Goal: Find specific page/section

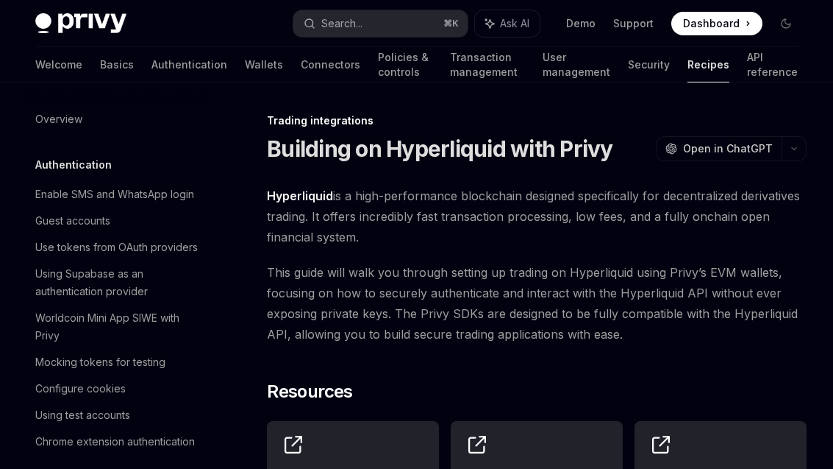
scroll to position [1454, 0]
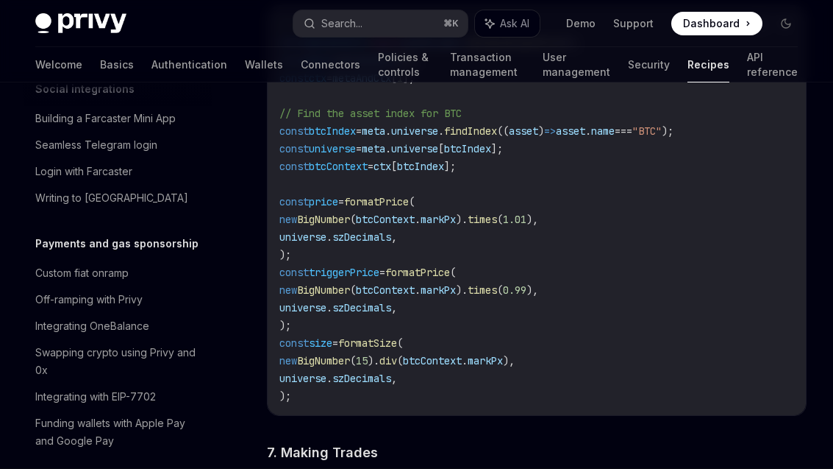
scroll to position [2201, 0]
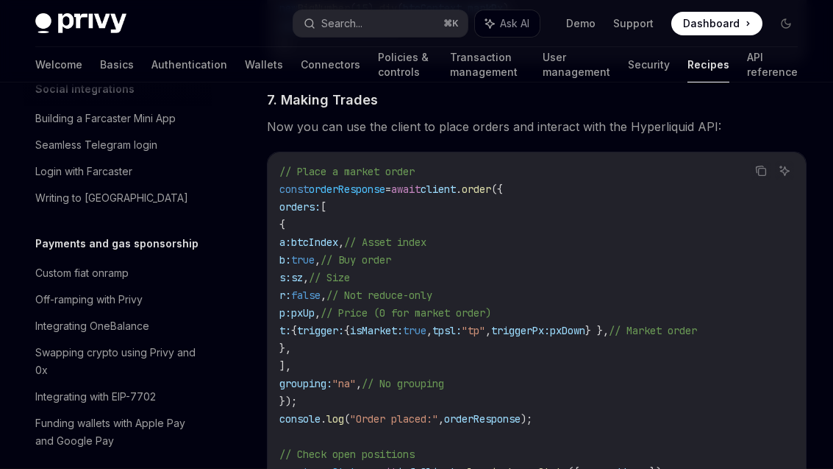
type textarea "*"
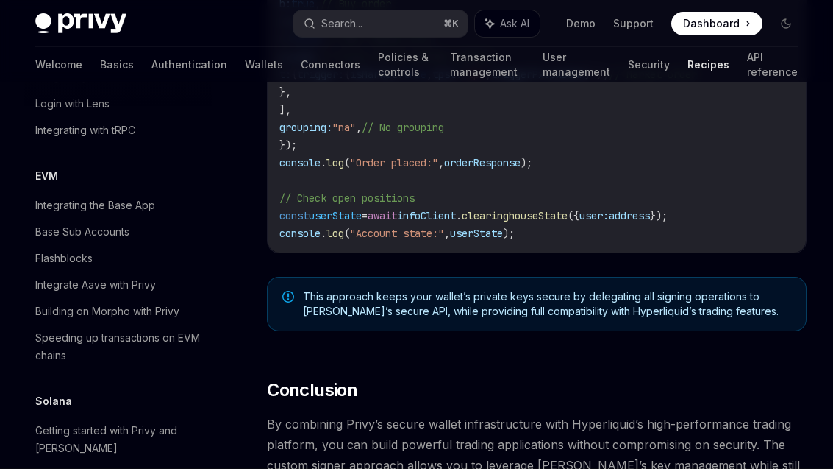
scroll to position [2033, 0]
click at [366, 14] on button "Search... ⌘ K" at bounding box center [380, 23] width 174 height 26
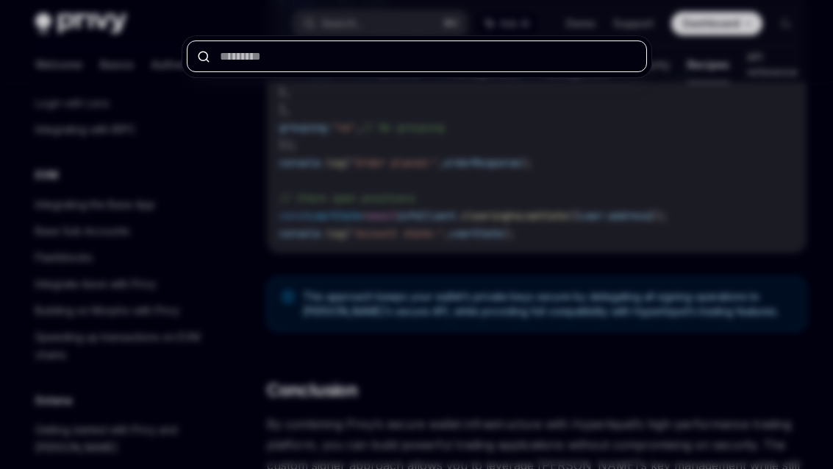
click at [266, 53] on input "text" at bounding box center [417, 56] width 460 height 32
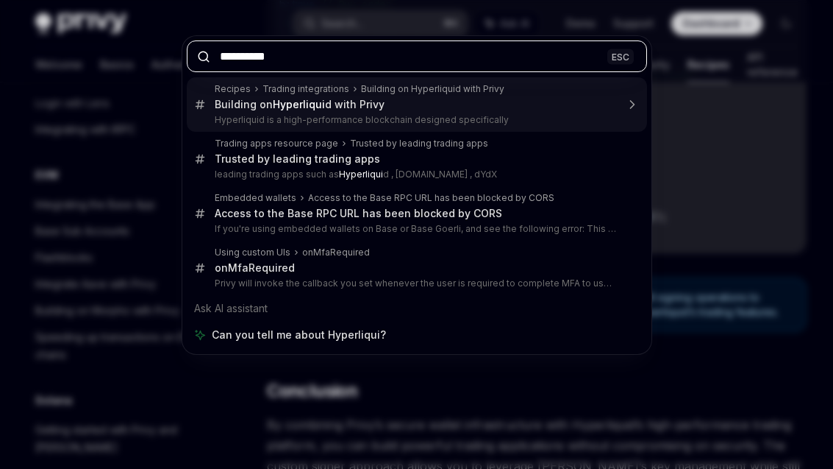
type input "**********"
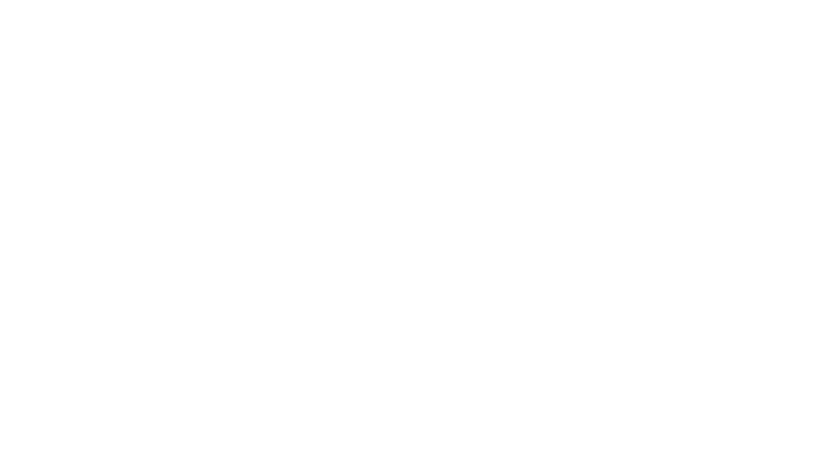
scroll to position [82, 0]
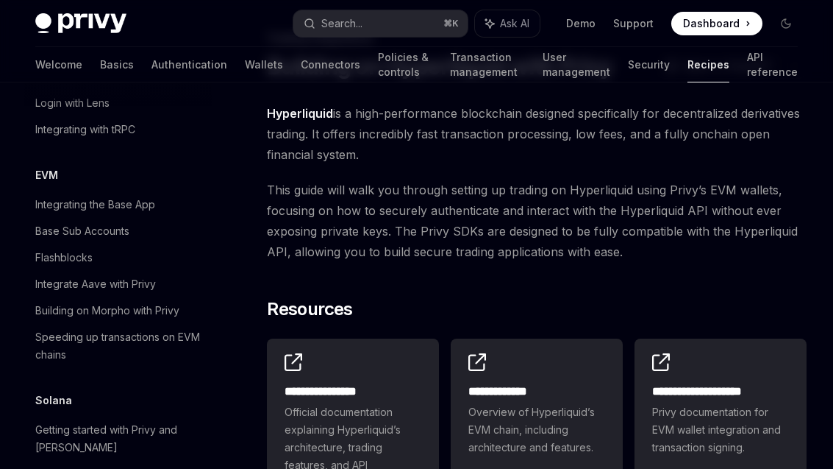
click at [353, 21] on div "Search..." at bounding box center [341, 24] width 41 height 18
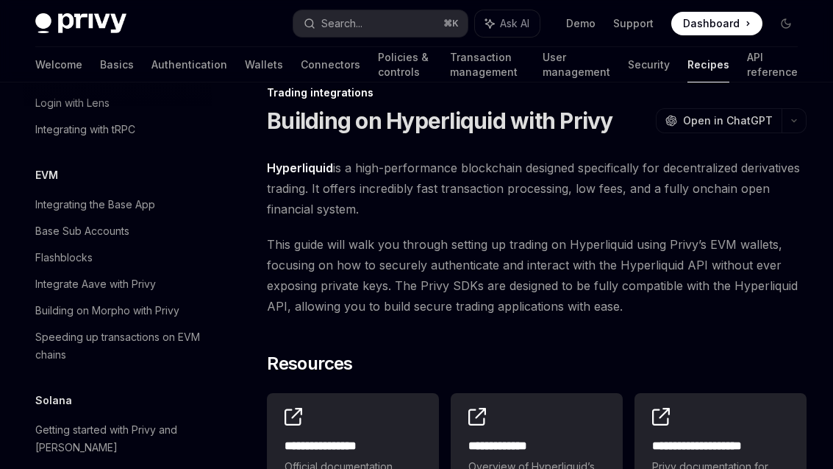
scroll to position [0, 0]
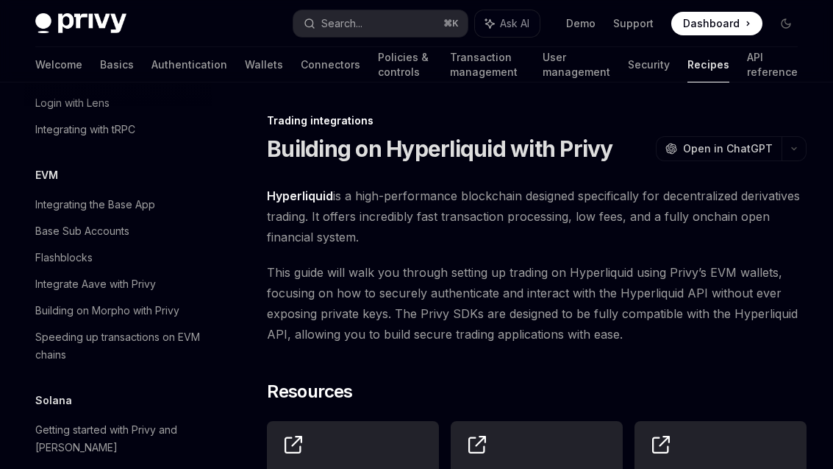
type textarea "*"
